Goal: Task Accomplishment & Management: Manage account settings

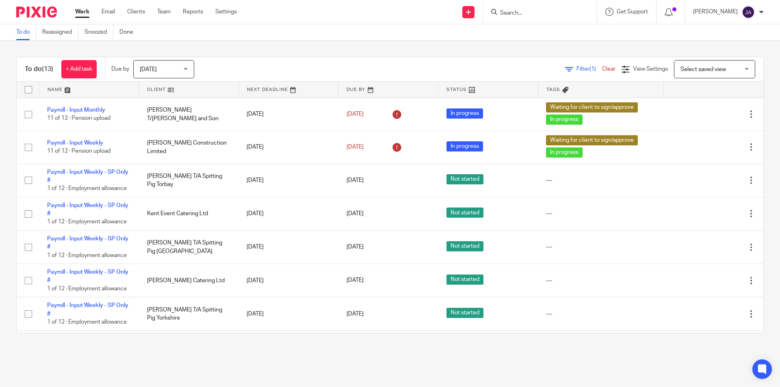
click at [156, 74] on span "[DATE]" at bounding box center [161, 69] width 43 height 17
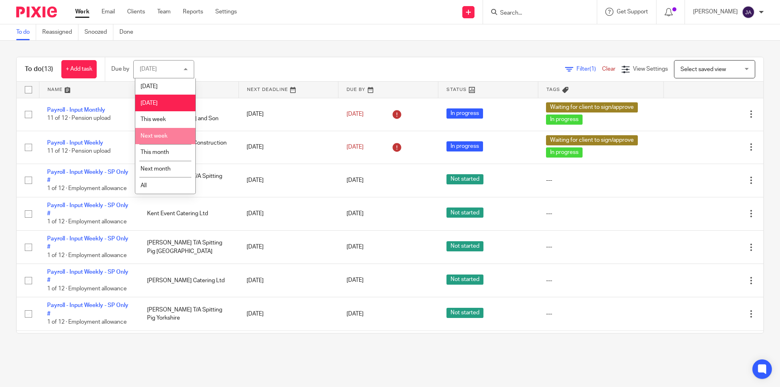
click at [153, 119] on span "This week" at bounding box center [152, 120] width 25 height 6
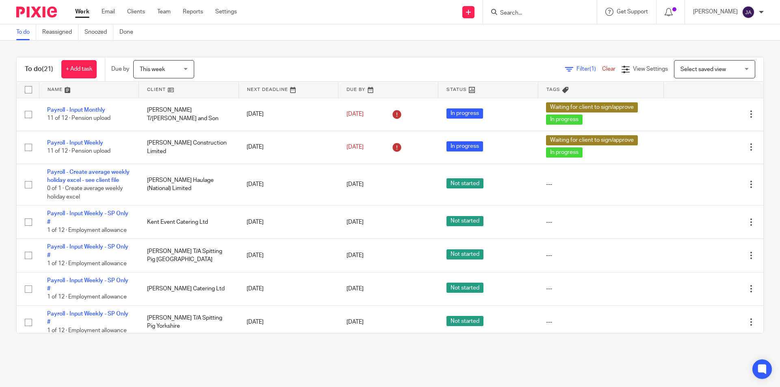
click at [154, 91] on link at bounding box center [188, 90] width 99 height 16
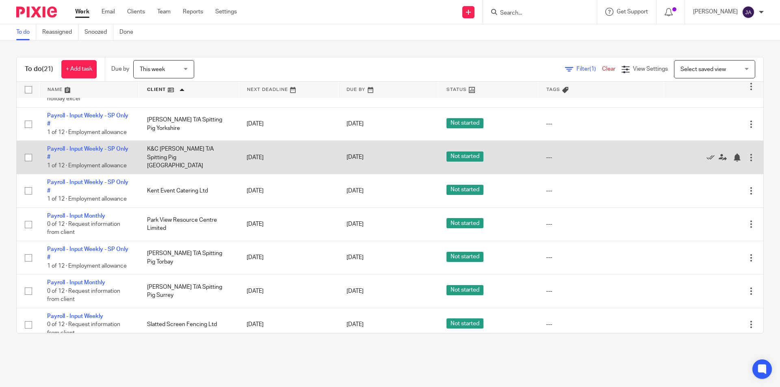
scroll to position [406, 0]
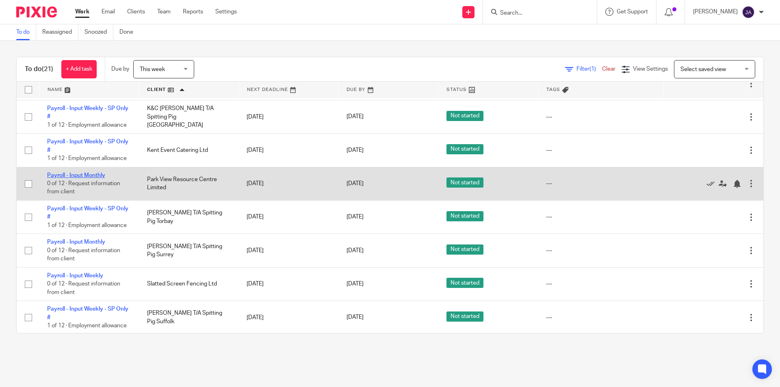
click at [65, 178] on link "Payroll - Input Monthly" at bounding box center [76, 176] width 58 height 6
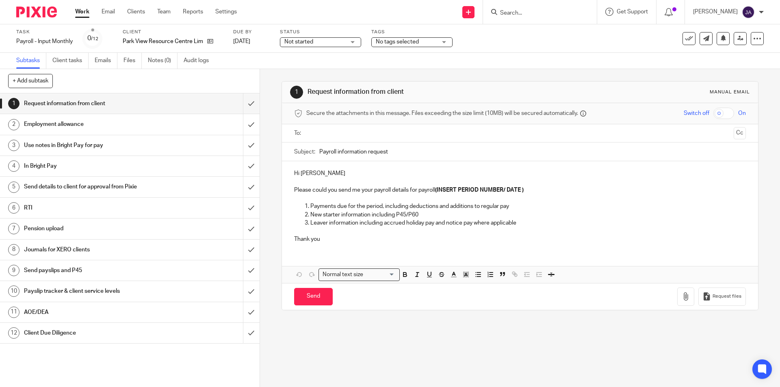
drag, startPoint x: 331, startPoint y: 43, endPoint x: 325, endPoint y: 45, distance: 6.3
click at [331, 43] on span "Not started" at bounding box center [314, 42] width 61 height 9
click at [305, 69] on span "In progress" at bounding box center [299, 72] width 28 height 6
click at [398, 41] on span "No tags selected" at bounding box center [397, 42] width 43 height 6
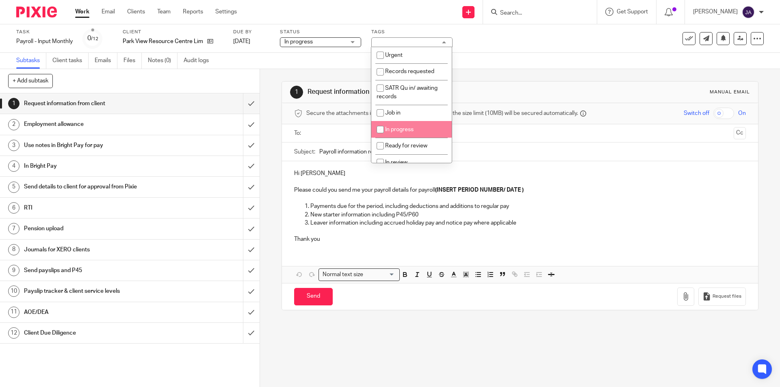
click at [399, 130] on span "In progress" at bounding box center [399, 130] width 28 height 6
checkbox input "true"
click at [246, 105] on input "submit" at bounding box center [129, 103] width 259 height 20
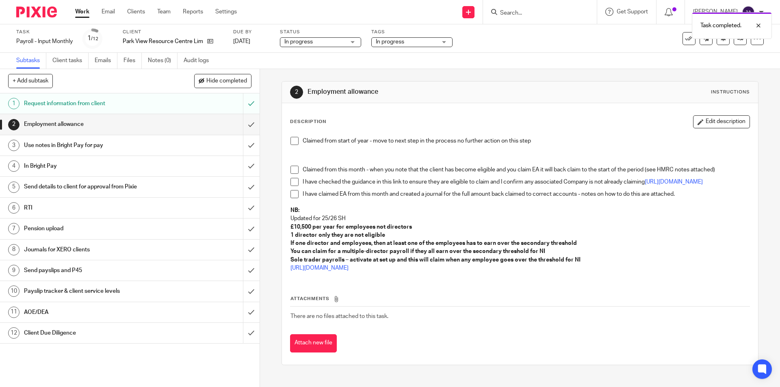
click at [291, 141] on span at bounding box center [294, 141] width 8 height 8
click at [246, 125] on input "submit" at bounding box center [129, 124] width 259 height 20
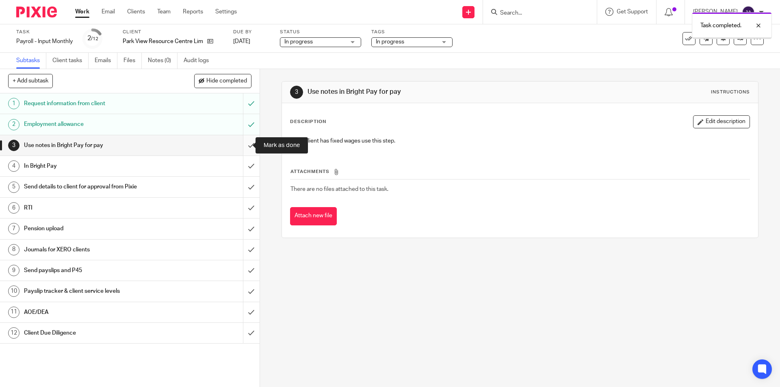
click at [249, 142] on input "submit" at bounding box center [129, 145] width 259 height 20
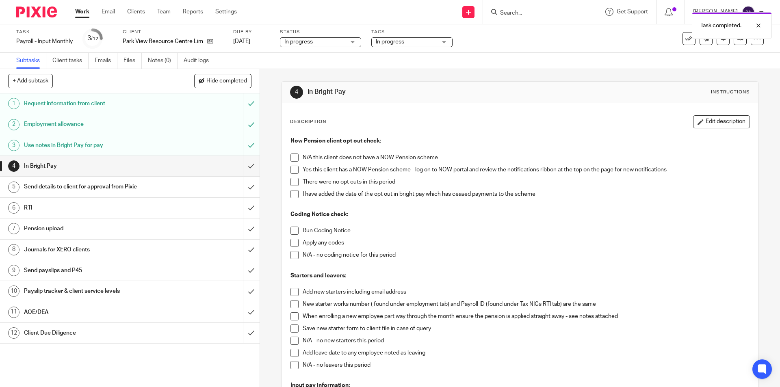
click at [291, 167] on span at bounding box center [294, 170] width 8 height 8
click at [290, 182] on span at bounding box center [294, 182] width 8 height 8
click at [290, 229] on span at bounding box center [294, 231] width 8 height 8
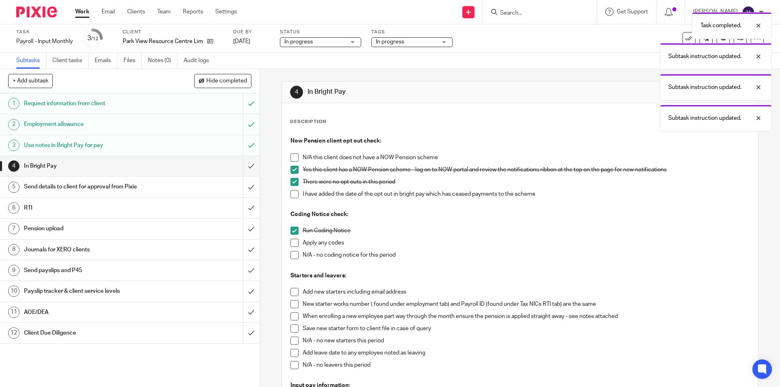
click at [292, 255] on span at bounding box center [294, 255] width 8 height 8
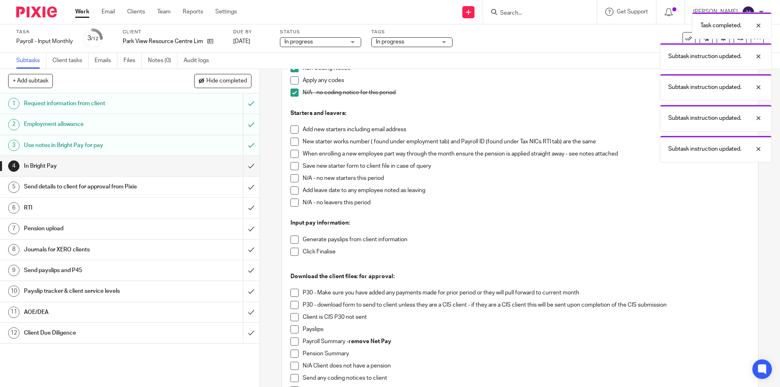
click at [291, 130] on span at bounding box center [294, 129] width 8 height 8
click at [290, 143] on span at bounding box center [294, 142] width 8 height 8
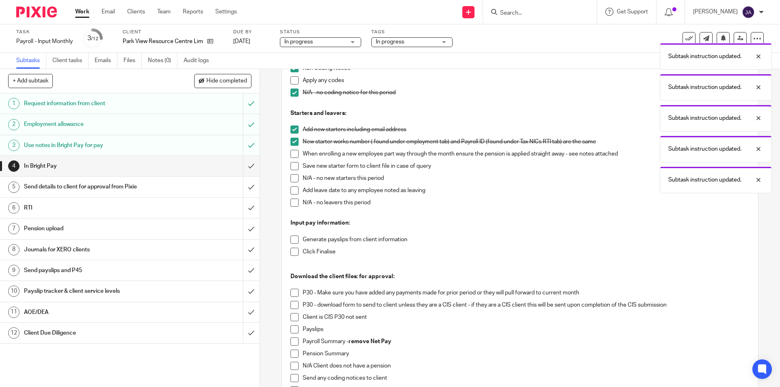
click at [291, 154] on span at bounding box center [294, 154] width 8 height 8
click at [291, 167] on span at bounding box center [294, 166] width 8 height 8
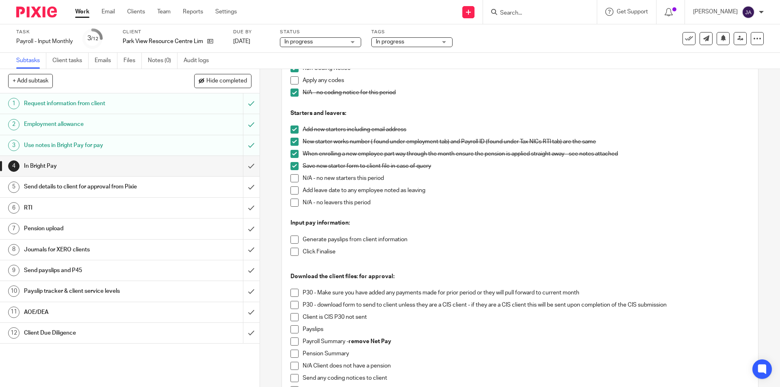
click at [292, 238] on span at bounding box center [294, 240] width 8 height 8
click at [290, 248] on span at bounding box center [294, 252] width 8 height 8
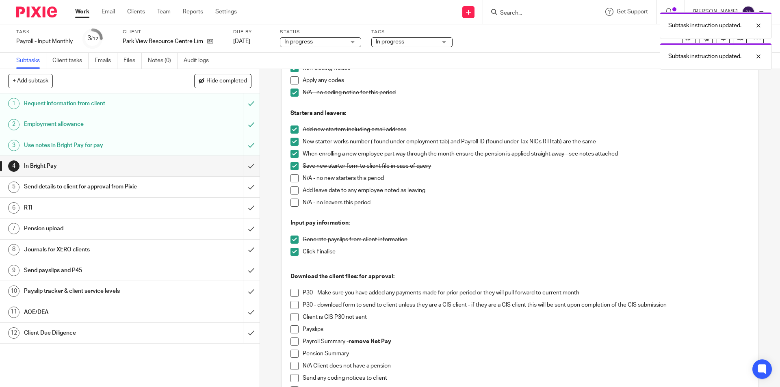
scroll to position [279, 0]
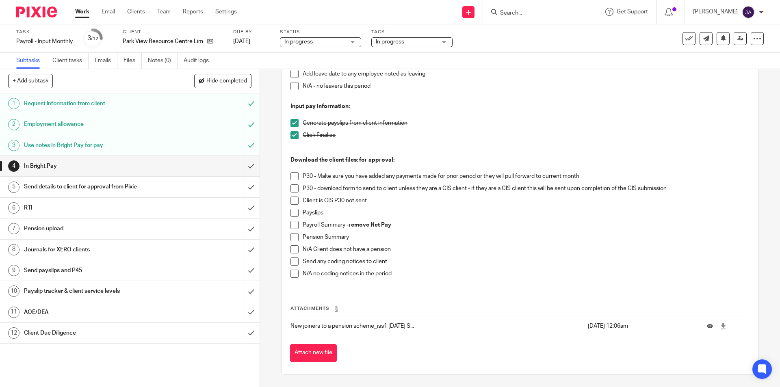
click at [291, 176] on span at bounding box center [294, 176] width 8 height 8
click at [292, 190] on span at bounding box center [294, 188] width 8 height 8
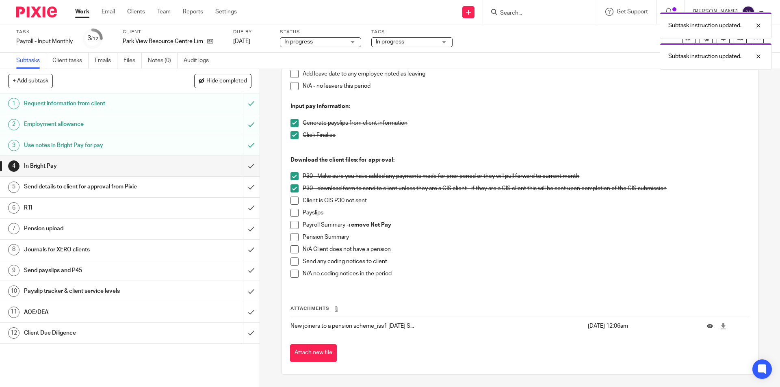
click at [290, 212] on span at bounding box center [294, 213] width 8 height 8
click at [290, 228] on span at bounding box center [294, 225] width 8 height 8
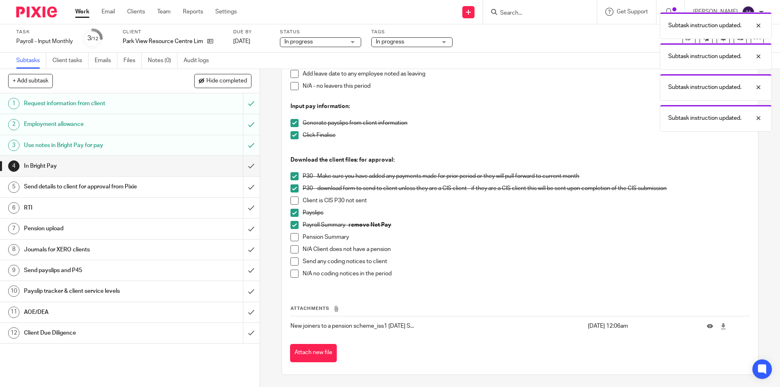
click at [290, 235] on span at bounding box center [294, 237] width 8 height 8
click at [292, 275] on span at bounding box center [294, 274] width 8 height 8
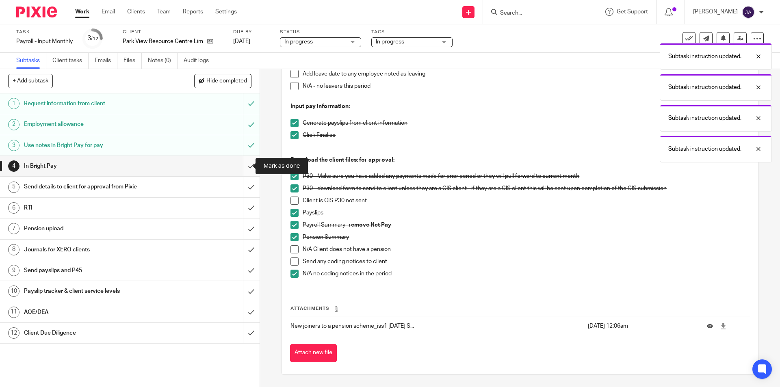
click at [244, 166] on input "submit" at bounding box center [129, 166] width 259 height 20
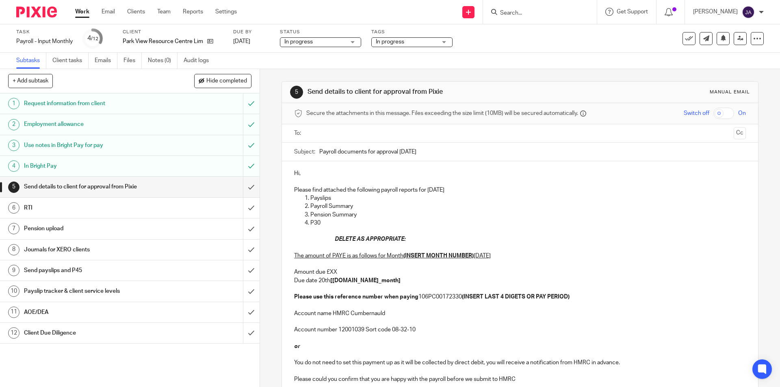
click at [309, 130] on input "text" at bounding box center [519, 133] width 421 height 9
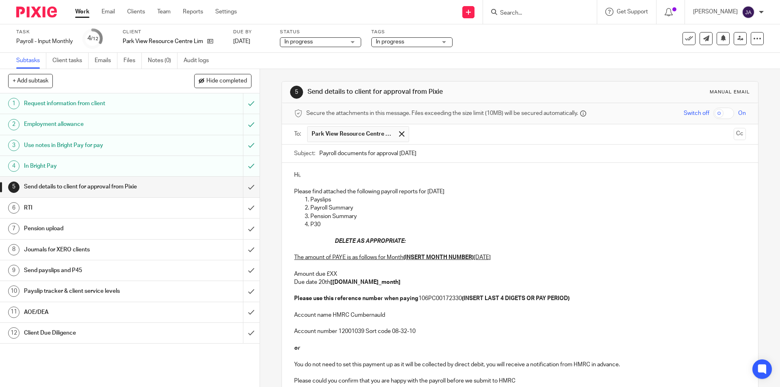
click at [319, 153] on input "Payroll documents for approval September 2025" at bounding box center [532, 154] width 426 height 18
paste input "Month 5 Park View RS Ltd"
click at [341, 154] on input "Month 5 Park View RS Ltd Payroll documents for approval September 2025" at bounding box center [532, 154] width 426 height 18
type input "Month 6 Park View RS Ltd Payroll documents for approval September 2025"
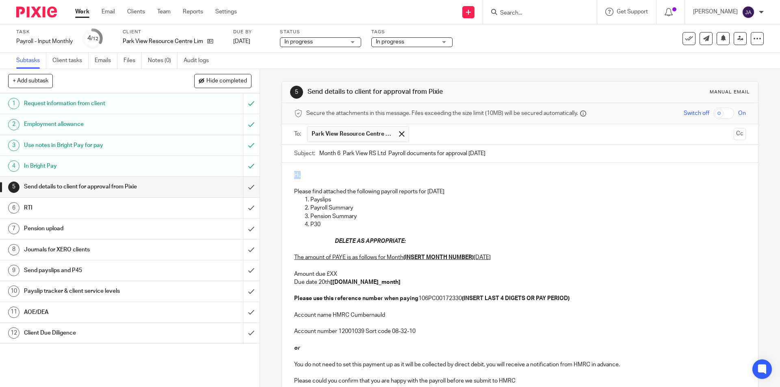
drag, startPoint x: 294, startPoint y: 173, endPoint x: 254, endPoint y: 177, distance: 39.9
click at [255, 175] on div "+ Add subtask Hide completed Cancel + Add 1 Request information from client 2 E…" at bounding box center [390, 228] width 780 height 318
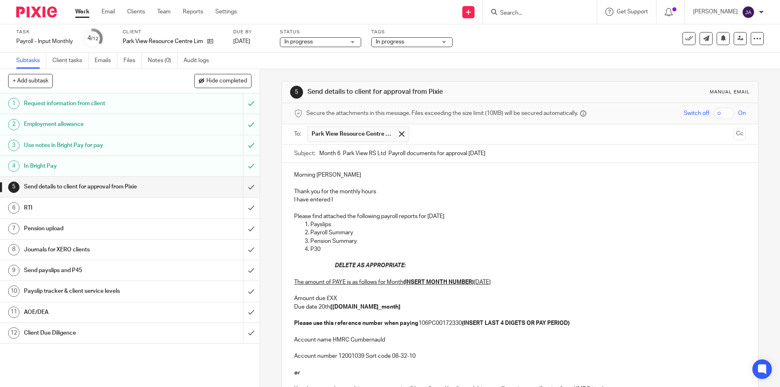
click at [327, 202] on p "I have entered I" at bounding box center [519, 200] width 451 height 8
click at [334, 200] on p "I have entered I" at bounding box center [519, 200] width 451 height 8
click at [536, 225] on p "Payslips" at bounding box center [527, 224] width 435 height 8
click at [571, 202] on p "I have entered Isaac onto the payroll & i have also made the adjustments to Geo…" at bounding box center [519, 200] width 451 height 8
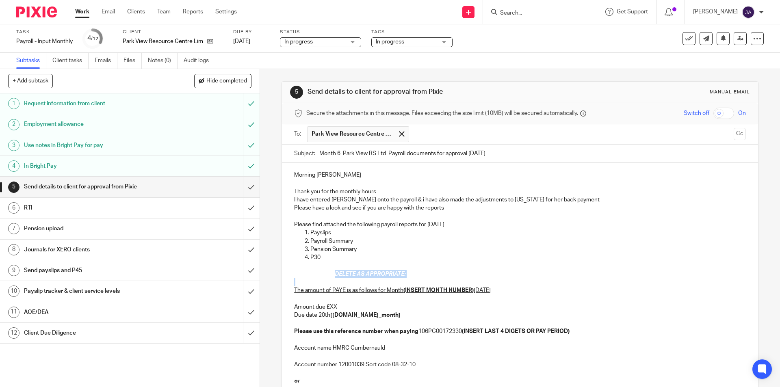
drag, startPoint x: 421, startPoint y: 277, endPoint x: 296, endPoint y: 274, distance: 125.1
click at [296, 274] on div "Morning Emma Thank you for the monthly hours I have entered Isaac onto the payr…" at bounding box center [519, 293] width 475 height 261
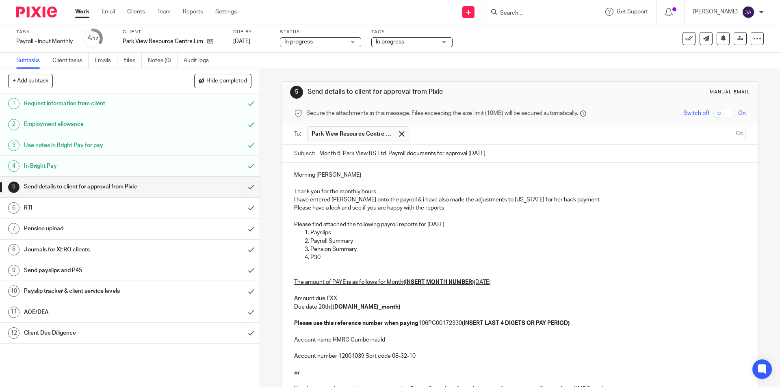
click at [476, 284] on u "September 2025" at bounding box center [481, 282] width 17 height 6
drag, startPoint x: 473, startPoint y: 282, endPoint x: 404, endPoint y: 283, distance: 69.0
click at [404, 283] on p "The amount of PAYE is as follows for Month (INSERT MONTH NUMBER) September 2025…" at bounding box center [519, 299] width 451 height 58
click at [404, 284] on u "(6" at bounding box center [405, 282] width 5 height 6
click at [406, 292] on p "The amount of PAYE is as follows for Month 6 September 2025 Amount due £XX Due …" at bounding box center [519, 299] width 451 height 58
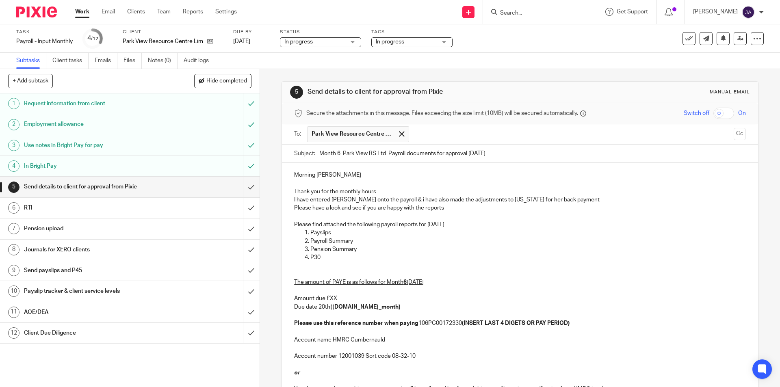
click at [427, 292] on p "The amount of PAYE is as follows for Month 6 September 2025 Amount due £XX Due …" at bounding box center [519, 299] width 451 height 58
click at [563, 200] on p "I have entered Isaac onto the payroll & i have also made the adjustments to Geo…" at bounding box center [519, 200] width 451 height 8
click at [585, 202] on p "I have entered Isaac onto the payroll & i have also made the adjustments to Geo…" at bounding box center [519, 200] width 451 height 8
click at [329, 201] on p "I have entered Isaac onto the payroll & i have also made the adjustments to Geo…" at bounding box center [519, 200] width 451 height 8
click at [657, 201] on p "I have entered new starter Isaac onto the payroll & i have also made the adjust…" at bounding box center [519, 200] width 451 height 8
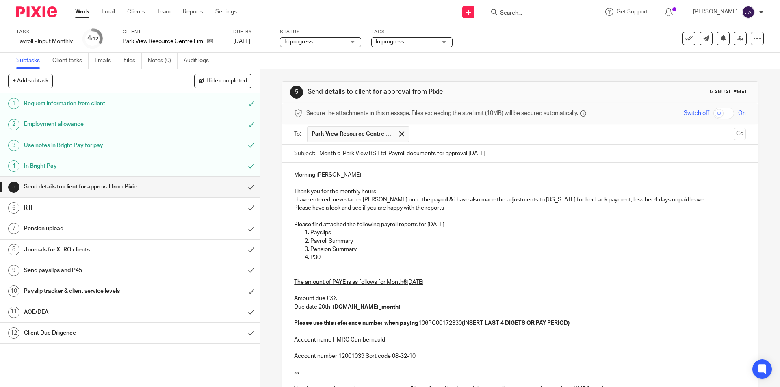
scroll to position [41, 0]
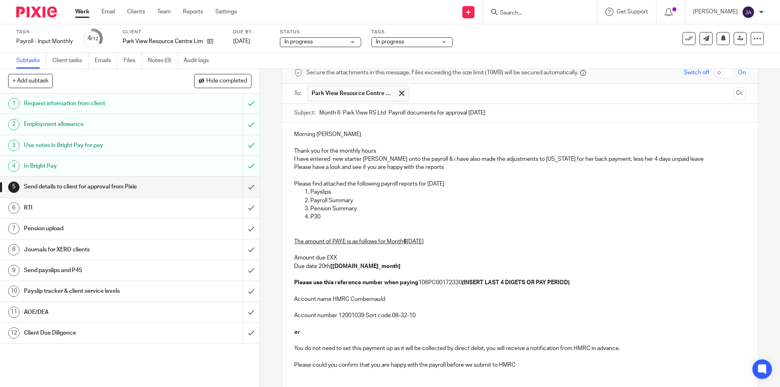
click at [382, 267] on p "The amount of PAYE is as follows for Month 6 September 2025 Amount due £XX Due …" at bounding box center [519, 258] width 451 height 58
click at [473, 168] on p "Please have a look and see if you are happy with the reports" at bounding box center [519, 167] width 451 height 8
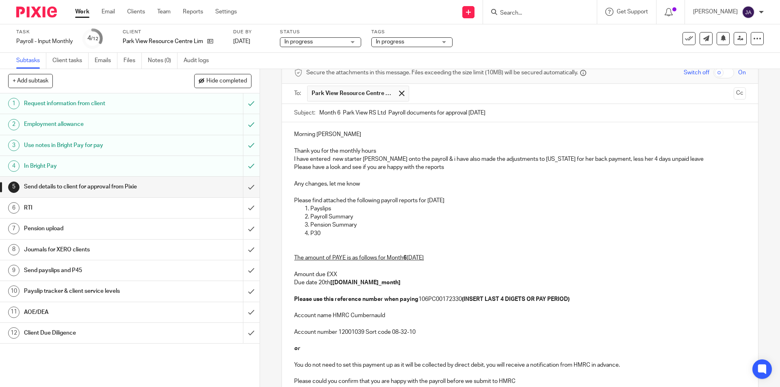
click at [333, 271] on p "The amount of PAYE is as follows for Month 6 September 2025 Amount due £XX Due …" at bounding box center [519, 275] width 451 height 58
click at [334, 274] on p "The amount of PAYE is as follows for Month 6 September 2025 Amount due £XX Due …" at bounding box center [519, 275] width 451 height 58
drag, startPoint x: 381, startPoint y: 281, endPoint x: 329, endPoint y: 283, distance: 51.6
click at [331, 283] on p "The amount of PAYE is as follows for Month 6 September 2025 Amount due £1,593.1…" at bounding box center [519, 275] width 451 height 58
drag, startPoint x: 582, startPoint y: 297, endPoint x: 464, endPoint y: 296, distance: 118.2
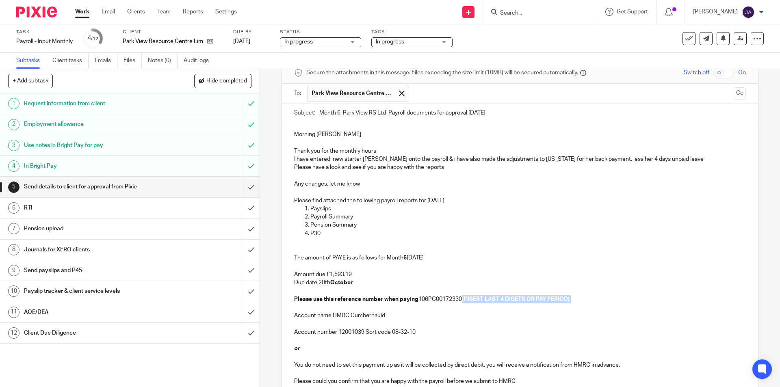
click at [464, 296] on p "The amount of PAYE is as follows for Month 6 September 2025 Amount due £1,593.1…" at bounding box center [519, 275] width 451 height 58
click at [559, 316] on p "Account name HMRC Cumbernauld" at bounding box center [519, 311] width 451 height 17
click at [532, 317] on p "Account name HMRC Cumbernauld" at bounding box center [519, 311] width 451 height 17
click at [493, 314] on p "Account name HMRC Cumbernauld" at bounding box center [519, 311] width 451 height 17
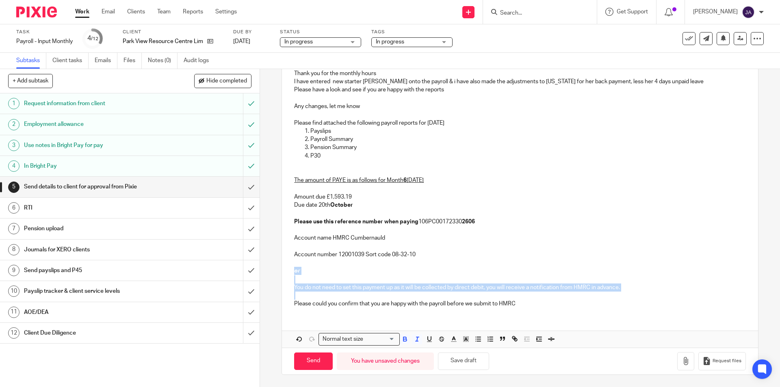
drag, startPoint x: 314, startPoint y: 295, endPoint x: 271, endPoint y: 270, distance: 49.7
click at [271, 270] on div "5 Send details to client for approval from Pixie Manual email Secure the attach…" at bounding box center [520, 228] width 520 height 318
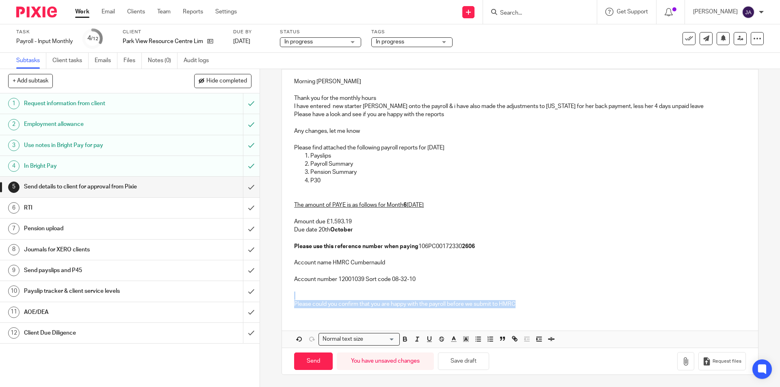
drag, startPoint x: 466, startPoint y: 305, endPoint x: 299, endPoint y: 295, distance: 167.6
click at [299, 295] on p "Please could you confirm that you are happy with the payroll before we submit t…" at bounding box center [519, 300] width 451 height 17
drag, startPoint x: 402, startPoint y: 339, endPoint x: 421, endPoint y: 340, distance: 18.7
click at [403, 339] on icon "button" at bounding box center [404, 340] width 3 height 2
click at [419, 340] on span at bounding box center [422, 340] width 49 height 12
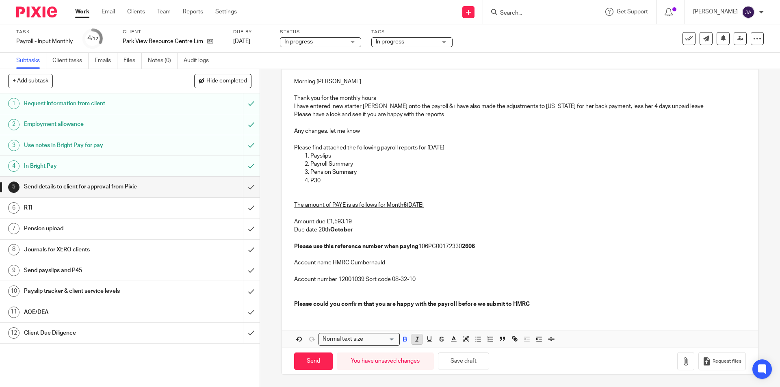
click at [417, 341] on line "button" at bounding box center [417, 339] width 1 height 4
click at [410, 277] on p "Account number 12001039 Sort code 08-32-10" at bounding box center [519, 275] width 451 height 17
click at [395, 271] on p "Account number 12001039 Sort code 08-32-10" at bounding box center [519, 275] width 451 height 17
click at [359, 230] on p "The amount of PAYE is as follows for Month 6 September 2025 Amount due £1,593.1…" at bounding box center [519, 222] width 451 height 58
click at [386, 232] on p "The amount of PAYE is as follows for Month 6 September 2025 Amount due £1,593.1…" at bounding box center [519, 222] width 451 height 58
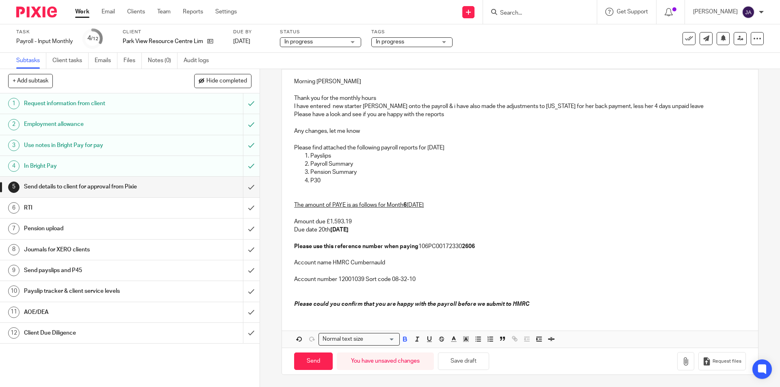
click at [536, 277] on p "Account number 12001039 Sort code 08-32-10" at bounding box center [519, 275] width 451 height 17
click at [337, 86] on p at bounding box center [519, 90] width 451 height 8
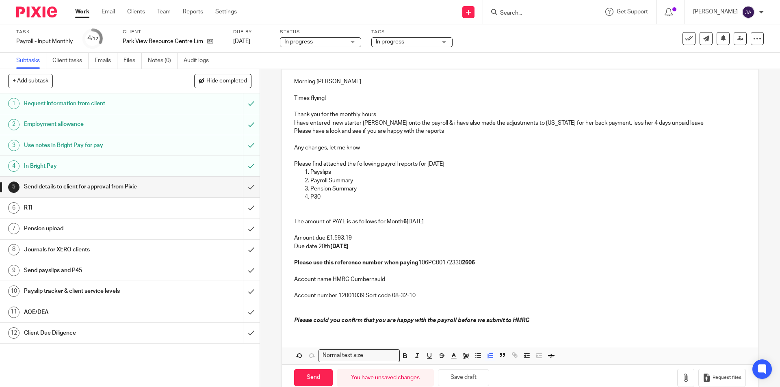
click at [483, 168] on p "Payslips" at bounding box center [527, 172] width 435 height 8
click at [479, 164] on p "Please find attached the following payroll reports for September 2025" at bounding box center [519, 164] width 451 height 8
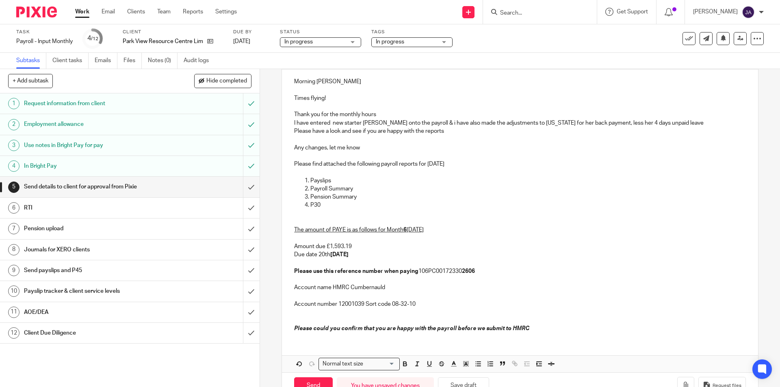
scroll to position [118, 0]
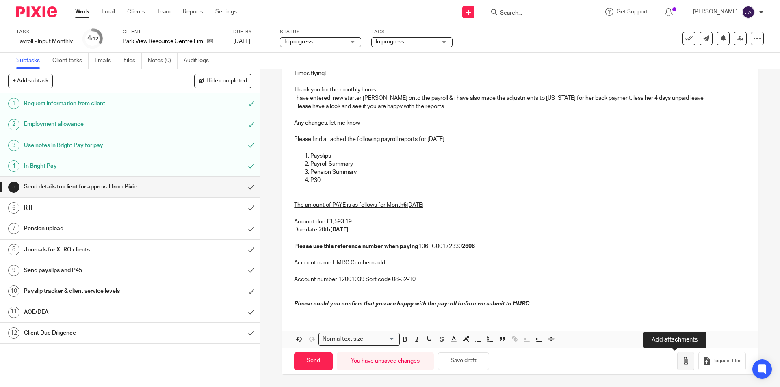
click at [681, 364] on icon "button" at bounding box center [685, 361] width 8 height 8
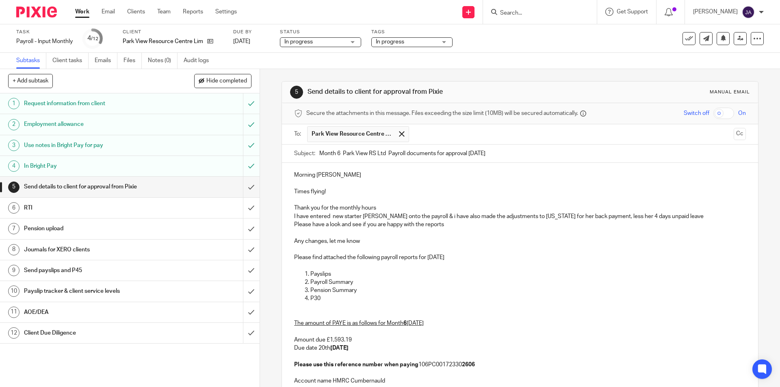
scroll to position [189, 0]
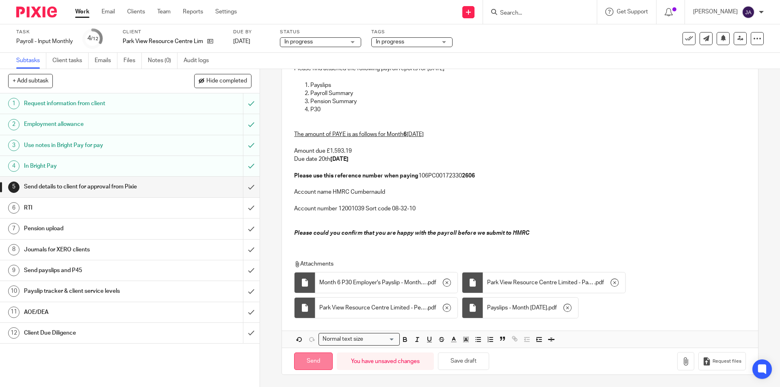
click at [321, 358] on input "Send" at bounding box center [313, 360] width 39 height 17
type input "Sent"
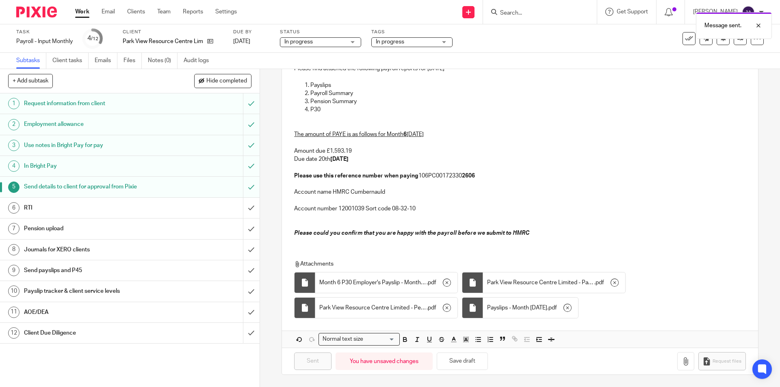
click at [412, 40] on span "In progress" at bounding box center [406, 42] width 61 height 9
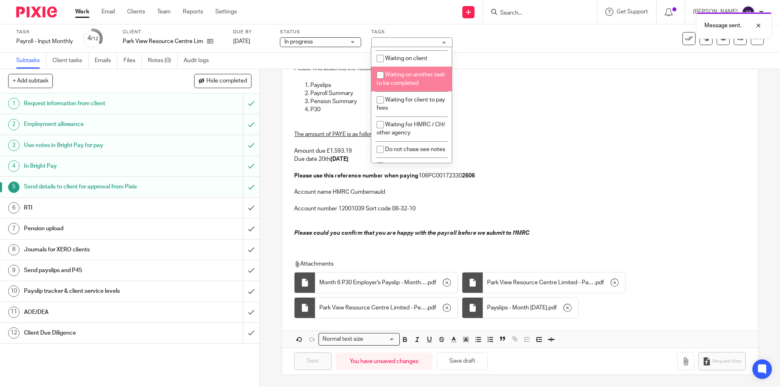
scroll to position [162, 0]
click at [406, 74] on span "Waiting for client to sign/approve" at bounding box center [405, 78] width 58 height 14
checkbox input "true"
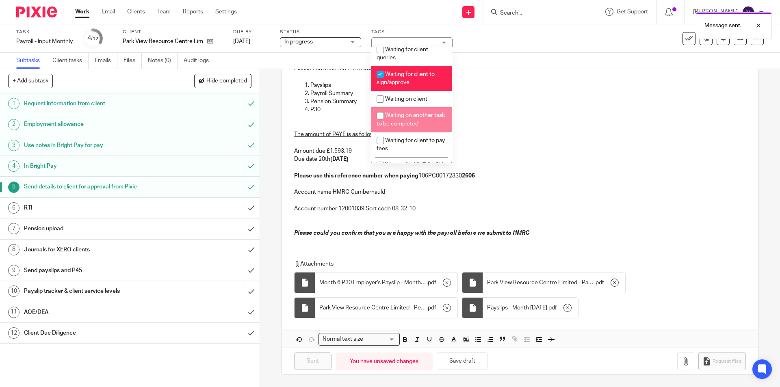
click at [554, 175] on p "The amount of PAYE is as follows for Month 6 September 2025 Amount due £1,593.1…" at bounding box center [519, 151] width 451 height 58
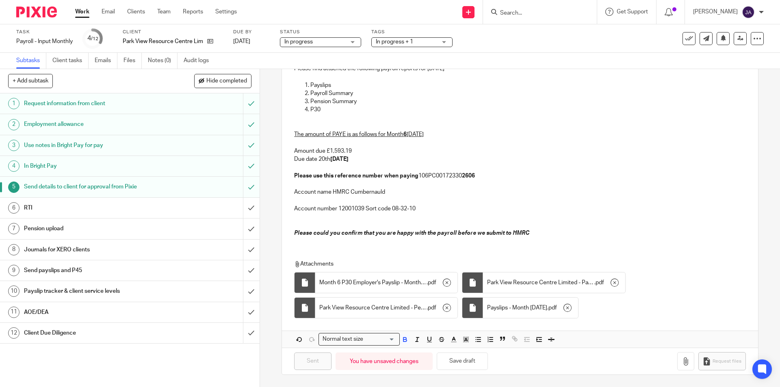
click at [153, 337] on h1 "Client Due Diligence" at bounding box center [94, 333] width 140 height 12
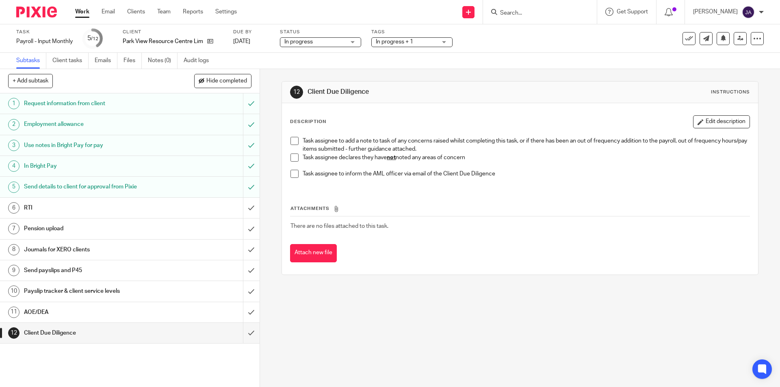
click at [71, 333] on h1 "Client Due Diligence" at bounding box center [94, 333] width 140 height 12
click at [293, 159] on span at bounding box center [294, 157] width 8 height 8
click at [241, 334] on input "submit" at bounding box center [129, 333] width 259 height 20
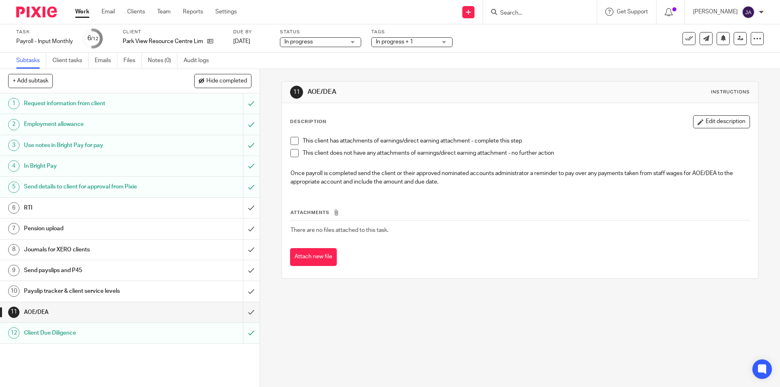
click at [293, 150] on span at bounding box center [294, 153] width 8 height 8
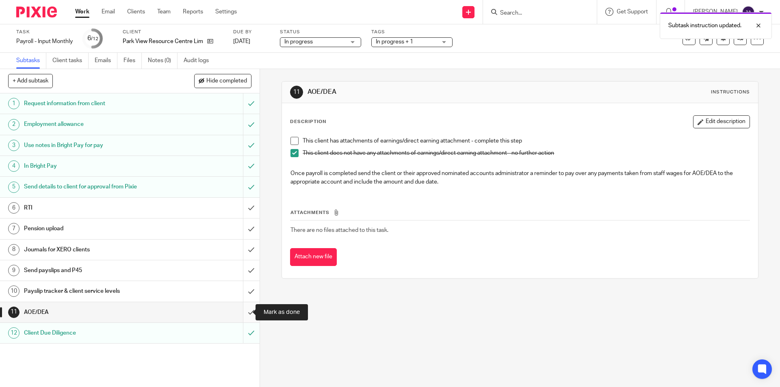
drag, startPoint x: 243, startPoint y: 309, endPoint x: 148, endPoint y: 284, distance: 98.1
click at [243, 308] on input "submit" at bounding box center [129, 312] width 259 height 20
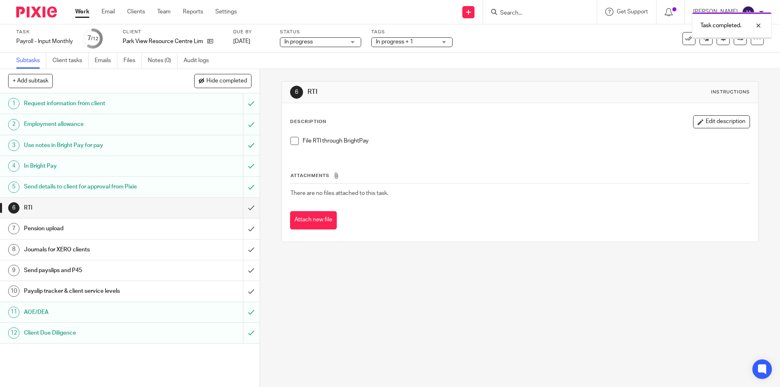
click at [120, 292] on h1 "Payslip tracker & client service levels" at bounding box center [94, 291] width 140 height 12
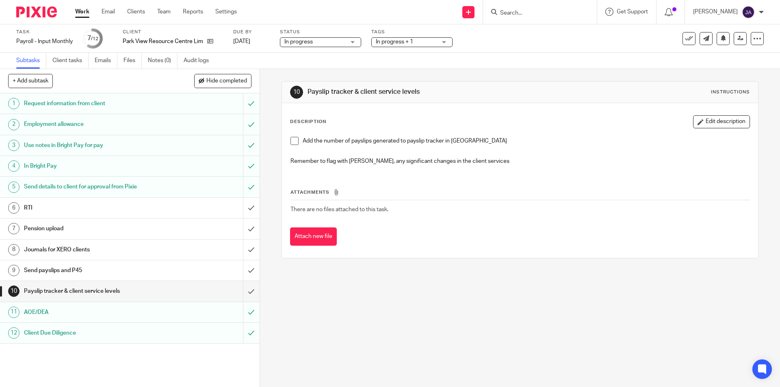
click at [291, 143] on span at bounding box center [294, 141] width 8 height 8
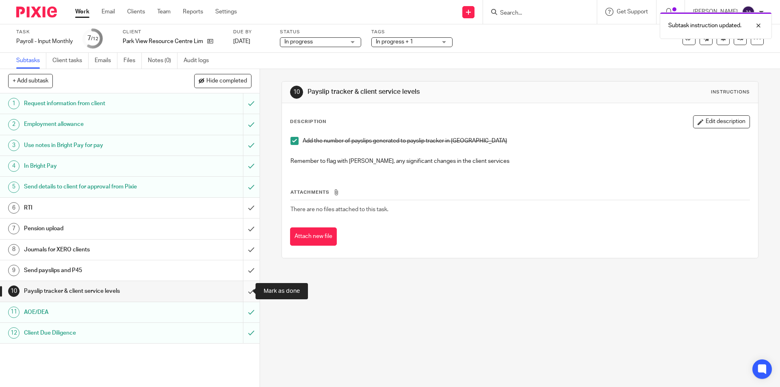
click at [244, 290] on input "submit" at bounding box center [129, 291] width 259 height 20
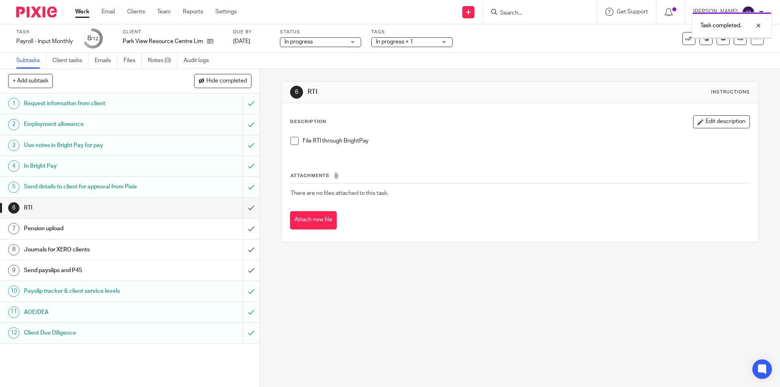
click at [105, 269] on h1 "Send payslips and P45" at bounding box center [94, 270] width 140 height 12
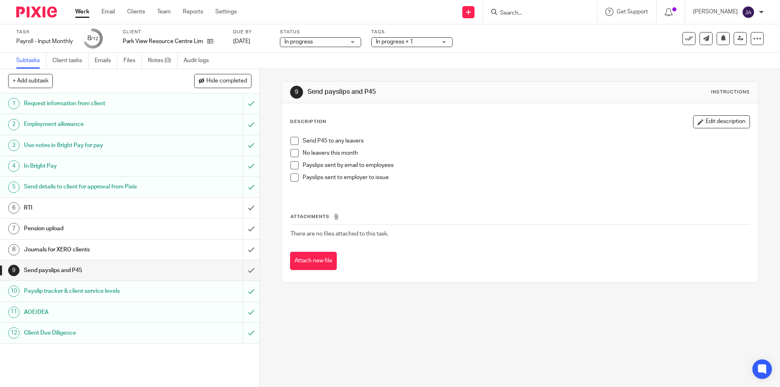
drag, startPoint x: 290, startPoint y: 154, endPoint x: 290, endPoint y: 160, distance: 6.5
click at [291, 155] on span at bounding box center [294, 153] width 8 height 8
click at [290, 181] on span at bounding box center [294, 177] width 8 height 8
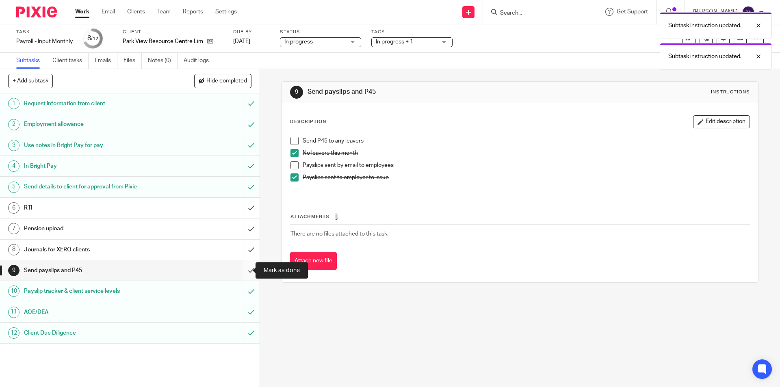
click at [244, 270] on input "submit" at bounding box center [129, 270] width 259 height 20
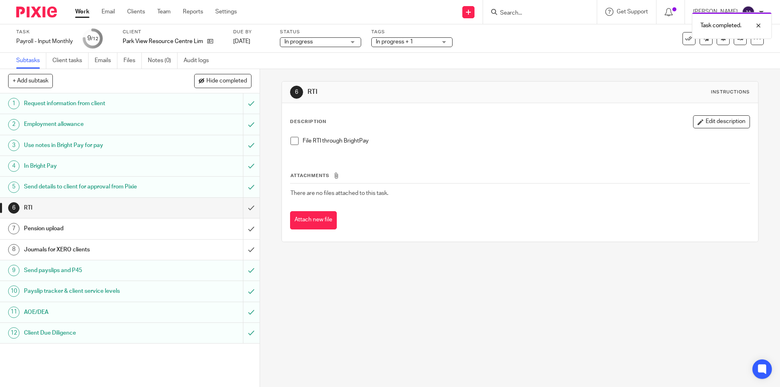
click at [82, 13] on link "Work" at bounding box center [82, 12] width 14 height 8
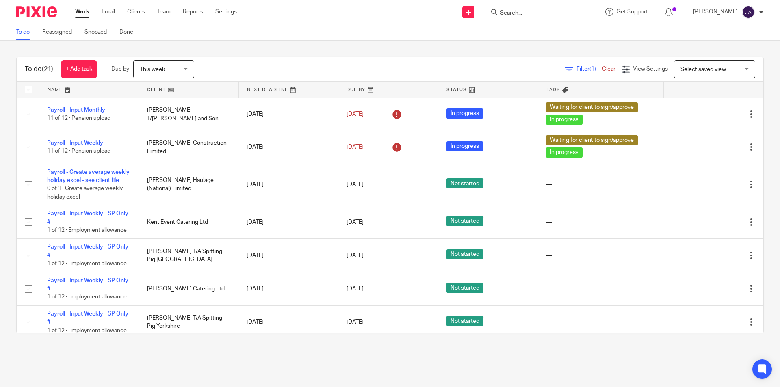
click at [183, 72] on span "This week" at bounding box center [161, 69] width 43 height 17
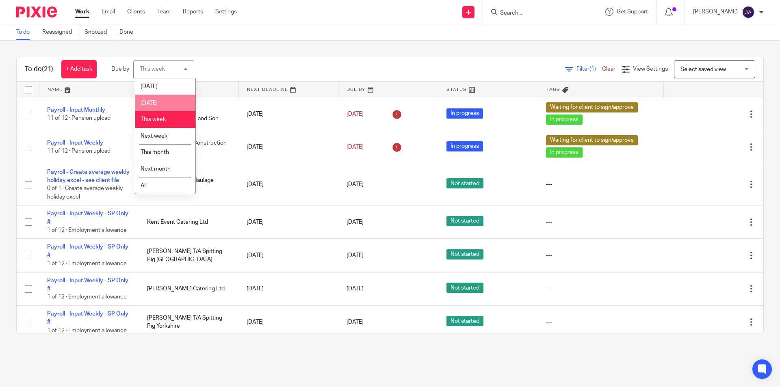
click at [155, 103] on span "Tomorrow" at bounding box center [148, 103] width 17 height 6
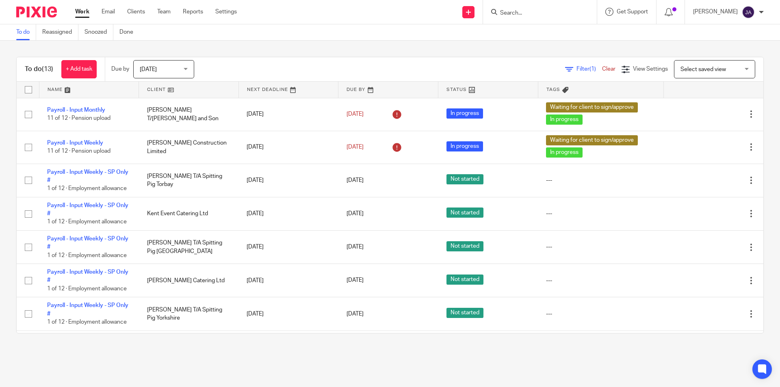
click at [140, 342] on div "To do (13) + Add task Due by [DATE] [DATE] [DATE] [DATE] This week Next week Th…" at bounding box center [390, 195] width 780 height 309
